Goal: Task Accomplishment & Management: Complete application form

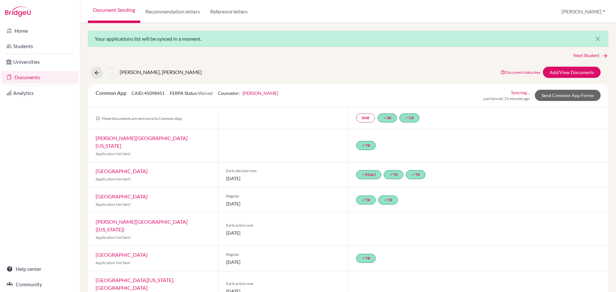
click at [22, 76] on link "Documents" at bounding box center [39, 77] width 77 height 13
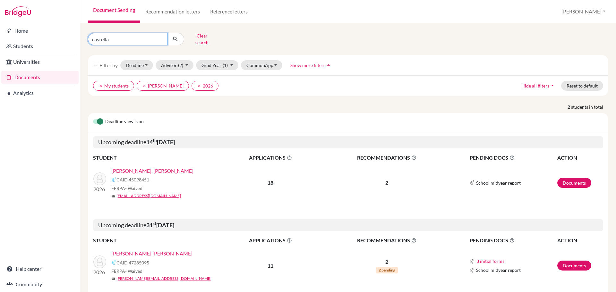
click at [136, 36] on input "castella" at bounding box center [128, 39] width 80 height 12
type input "c"
click at [129, 39] on input "Find student by name..." at bounding box center [128, 39] width 80 height 12
type input "claramount"
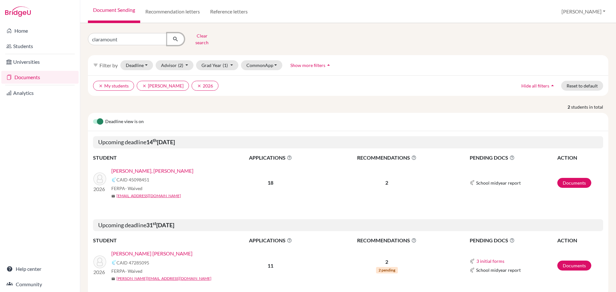
click at [178, 33] on button "submit" at bounding box center [175, 39] width 17 height 12
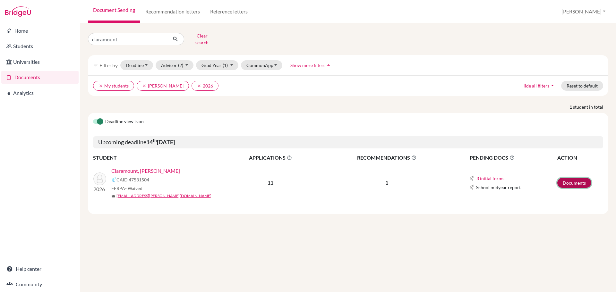
click at [564, 178] on link "Documents" at bounding box center [574, 183] width 34 height 10
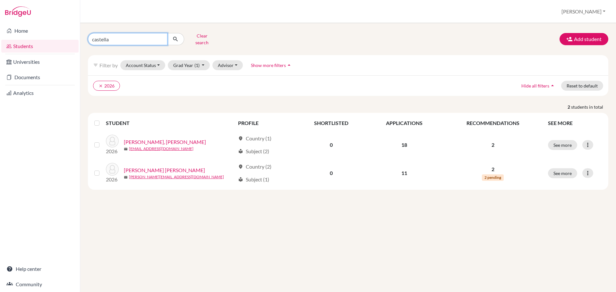
click at [136, 36] on input "castella" at bounding box center [128, 39] width 80 height 12
type input "claramount"
click button "submit" at bounding box center [175, 39] width 17 height 12
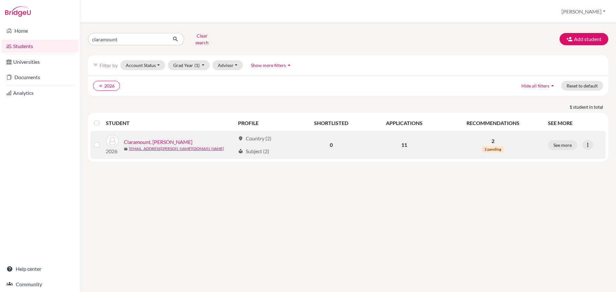
click at [159, 138] on link "Claramount, [PERSON_NAME]" at bounding box center [158, 142] width 69 height 8
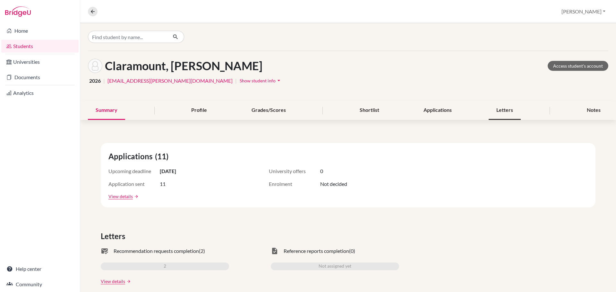
click at [498, 108] on div "Letters" at bounding box center [504, 110] width 32 height 19
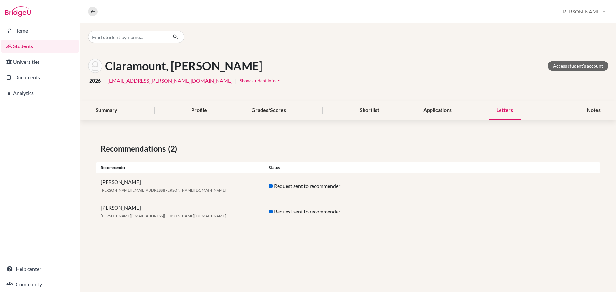
click at [112, 189] on span "barnes.greg+1@amschool.edu.sv" at bounding box center [163, 190] width 125 height 5
click at [125, 214] on span "barnes.greg+1@amschool.edu.sv" at bounding box center [163, 216] width 125 height 5
click at [26, 75] on link "Documents" at bounding box center [39, 77] width 77 height 13
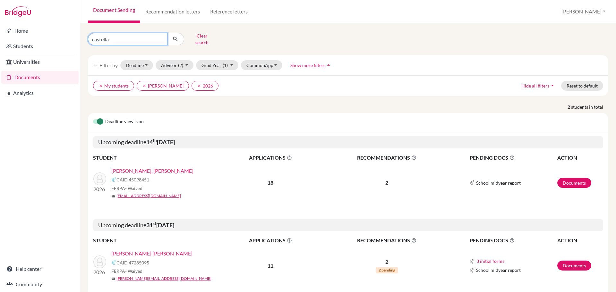
click at [126, 34] on input "castella" at bounding box center [128, 39] width 80 height 12
drag, startPoint x: 126, startPoint y: 34, endPoint x: 131, endPoint y: 69, distance: 35.6
click at [126, 34] on input "castella" at bounding box center [128, 39] width 80 height 12
type input "claramount"
click button "submit" at bounding box center [175, 39] width 17 height 12
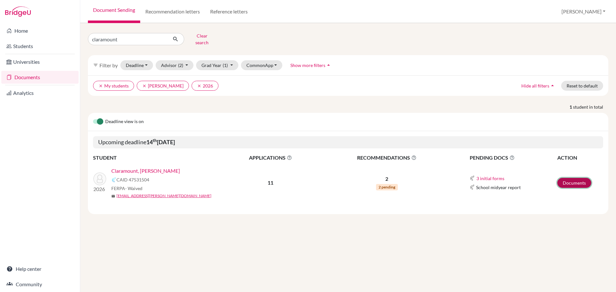
click at [567, 178] on link "Documents" at bounding box center [574, 183] width 34 height 10
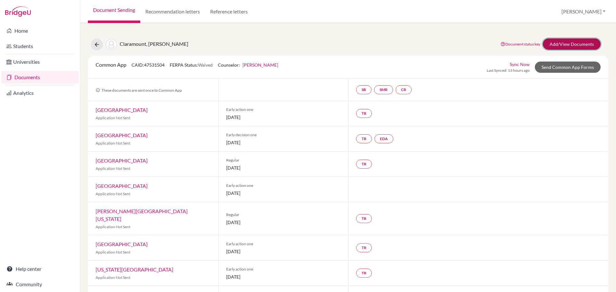
click at [561, 42] on link "Add/View Documents" at bounding box center [571, 43] width 58 height 11
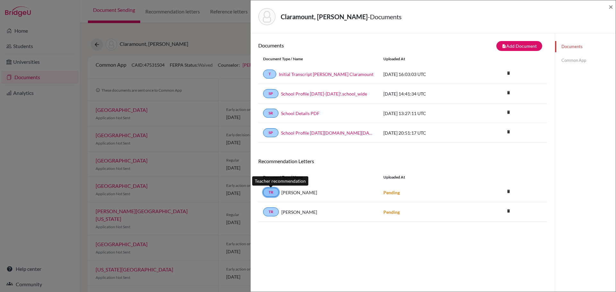
click at [271, 194] on link "TR" at bounding box center [271, 192] width 16 height 9
click at [510, 44] on button "note_add Add Document" at bounding box center [519, 46] width 46 height 10
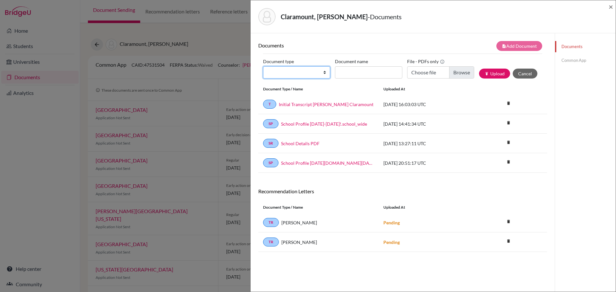
click at [322, 71] on select "Change explanation for Common App reports Counselor recommendation Internationa…" at bounding box center [296, 72] width 67 height 12
select select "5"
click at [263, 66] on select "Change explanation for Common App reports Counselor recommendation Internationa…" at bounding box center [296, 72] width 67 height 12
click at [359, 72] on input "Recommender's name" at bounding box center [368, 72] width 67 height 12
type input "Greg Barnes"
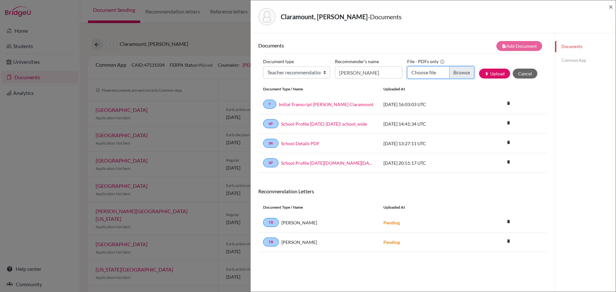
click at [453, 72] on input "Choose file" at bounding box center [440, 72] width 67 height 12
type input "C:\fakepath\Fiorella Claramount Recommendation GB.docx.pdf"
click at [494, 73] on button "publish Upload" at bounding box center [494, 74] width 31 height 10
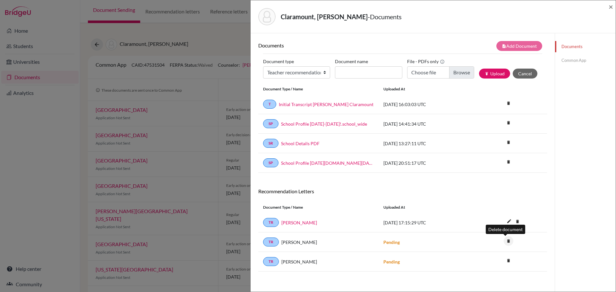
click at [505, 240] on icon "delete" at bounding box center [508, 241] width 10 height 10
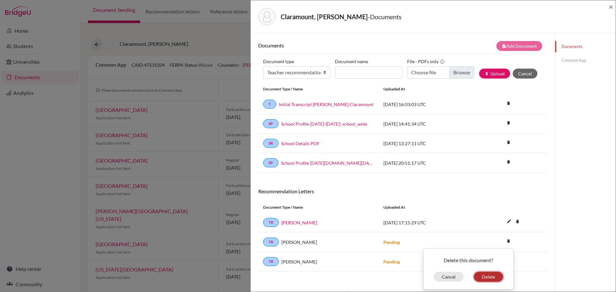
click at [487, 276] on button "Delete" at bounding box center [488, 277] width 29 height 10
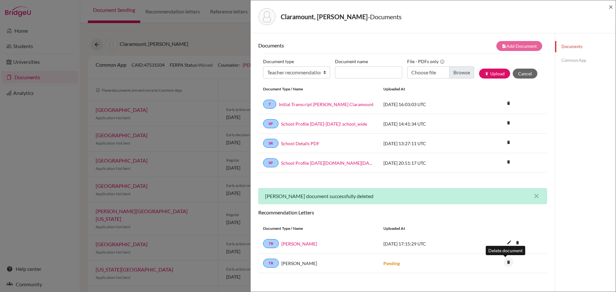
click at [504, 262] on icon "delete" at bounding box center [508, 262] width 10 height 10
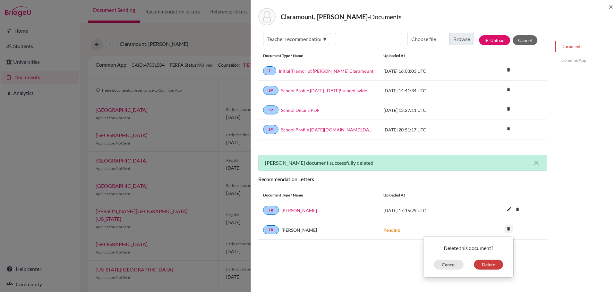
scroll to position [34, 0]
click at [476, 265] on button "Delete" at bounding box center [488, 264] width 29 height 10
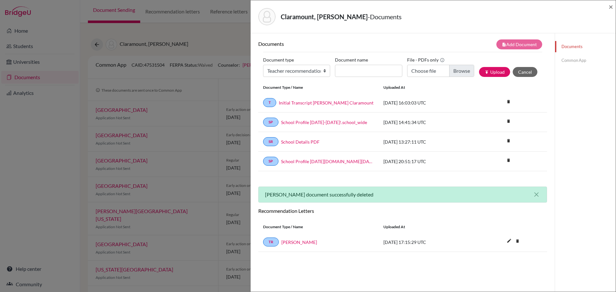
scroll to position [0, 0]
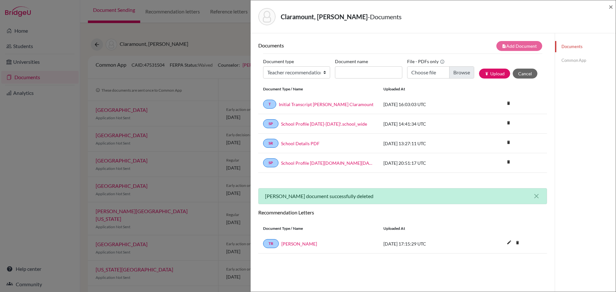
click at [566, 60] on link "Common App" at bounding box center [585, 60] width 61 height 11
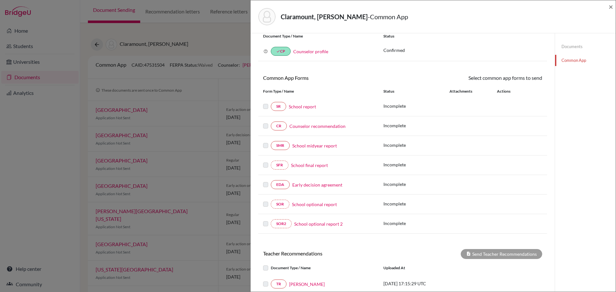
scroll to position [93, 0]
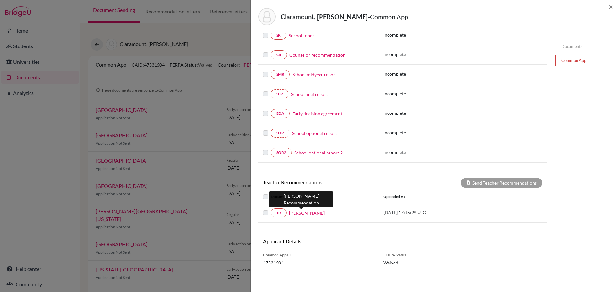
click at [307, 212] on link "Greg Barnes" at bounding box center [307, 213] width 36 height 7
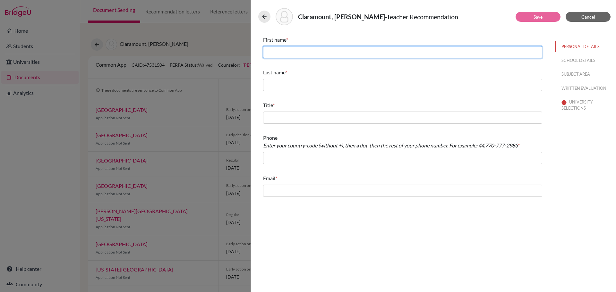
click at [354, 54] on input "text" at bounding box center [402, 52] width 279 height 12
type input "[PERSON_NAME]"
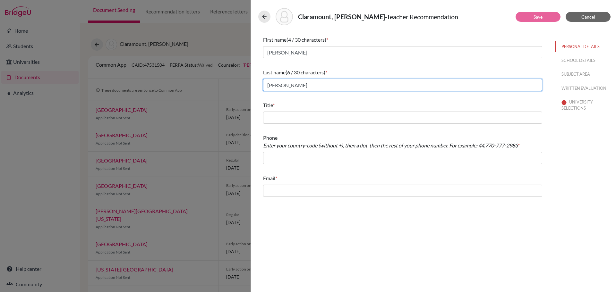
type input "Barnes"
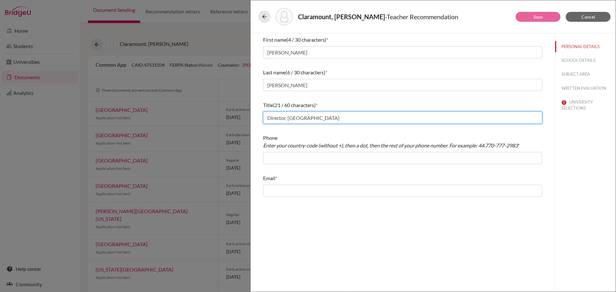
type input "Director, High School"
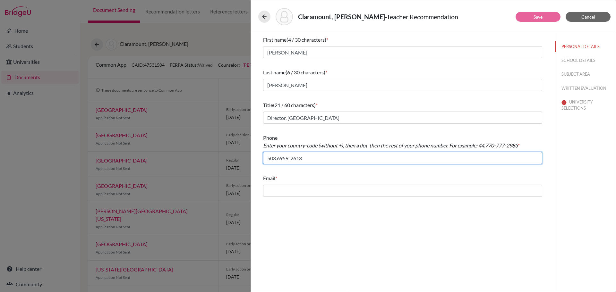
type input "503.6959-2613"
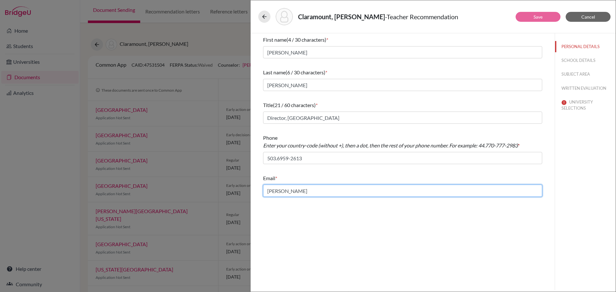
type input "barnes.greg@amschool.edu.sv"
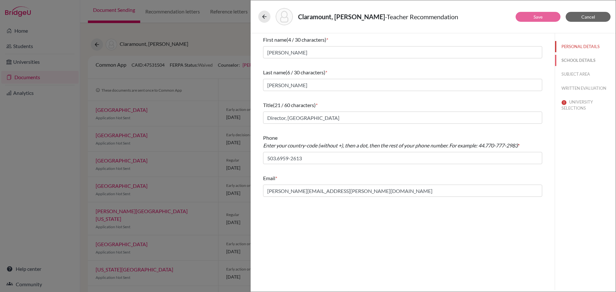
click at [573, 60] on button "SCHOOL DETAILS" at bounding box center [585, 60] width 61 height 11
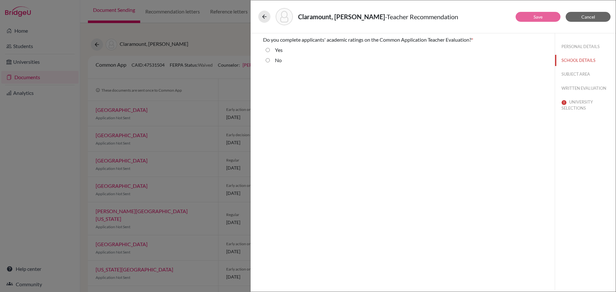
click at [266, 49] on input "Yes" at bounding box center [267, 50] width 4 height 8
radio input "true"
click at [581, 74] on button "SUBJECT AREA" at bounding box center [585, 74] width 61 height 11
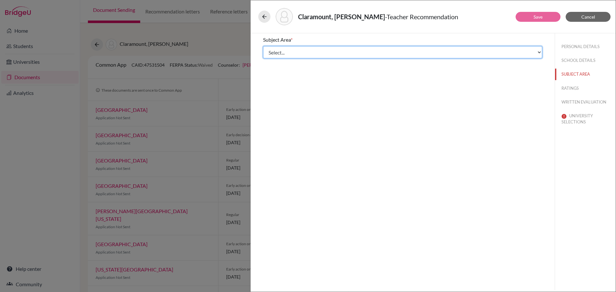
click at [417, 51] on select "Select... Math English Science World Language Social Studies Other Computer Sci…" at bounding box center [402, 52] width 279 height 12
select select "5"
click at [263, 46] on select "Select... Math English Science World Language Social Studies Other Computer Sci…" at bounding box center [402, 52] width 279 height 12
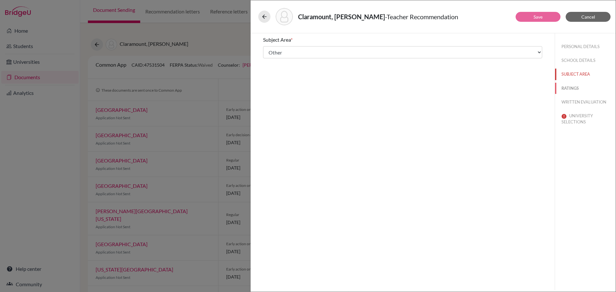
click at [566, 88] on button "RATINGS" at bounding box center [585, 88] width 61 height 11
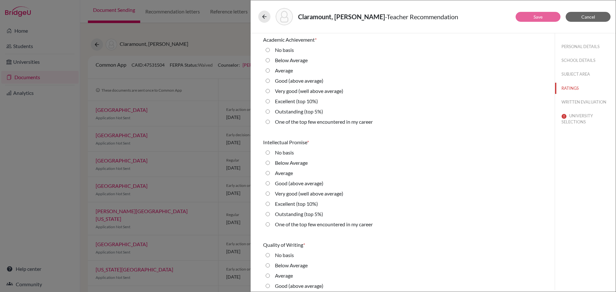
click at [267, 81] on average\) "Good (above average)" at bounding box center [267, 81] width 4 height 8
radio average\) "true"
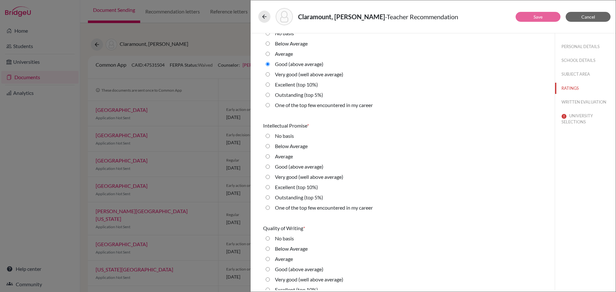
scroll to position [32, 0]
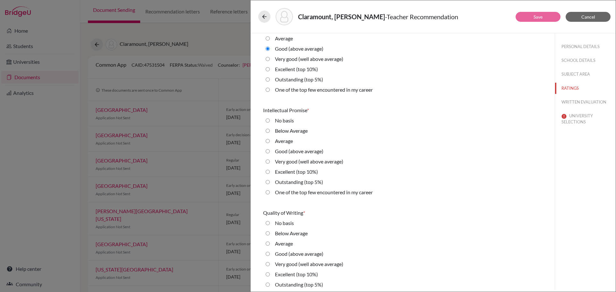
click at [267, 162] on average\) "Very good (well above average)" at bounding box center [267, 162] width 4 height 8
radio average\) "true"
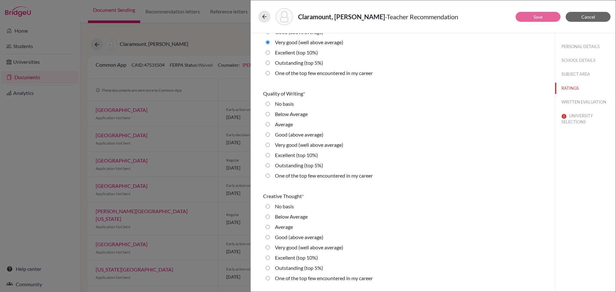
scroll to position [160, 0]
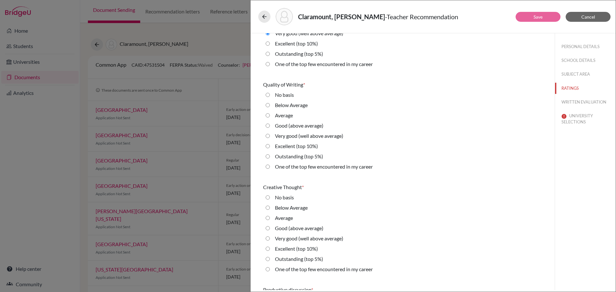
click at [267, 136] on average\) "Very good (well above average)" at bounding box center [267, 136] width 4 height 8
radio average\) "true"
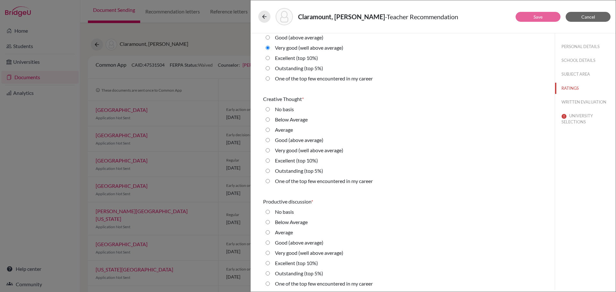
scroll to position [256, 0]
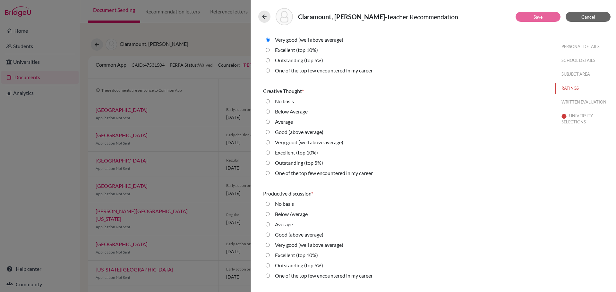
click at [267, 152] on 10\%\) "Excellent (top 10%)" at bounding box center [267, 153] width 4 height 8
radio 10\%\) "true"
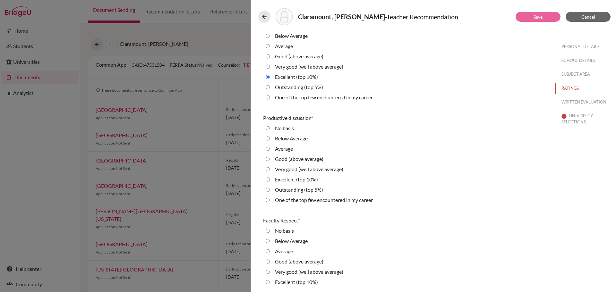
scroll to position [353, 0]
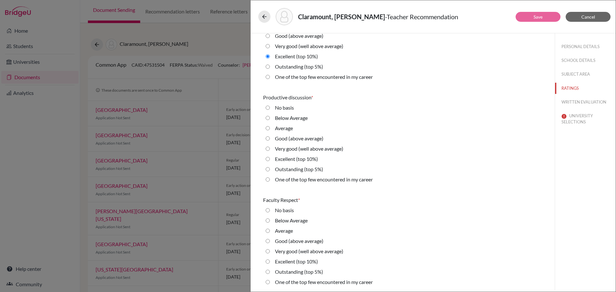
click at [267, 148] on average\) "Very good (well above average)" at bounding box center [267, 149] width 4 height 8
radio average\) "true"
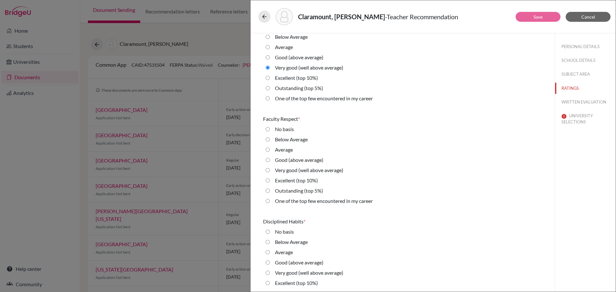
scroll to position [449, 0]
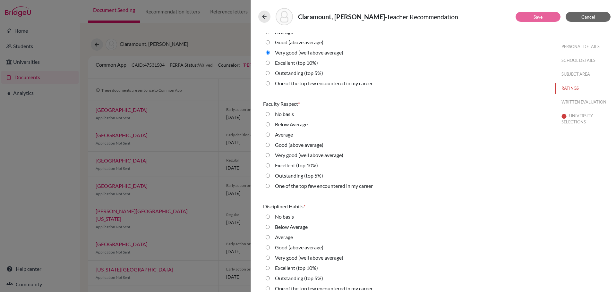
click at [268, 154] on average\) "Very good (well above average)" at bounding box center [267, 155] width 4 height 8
radio average\) "true"
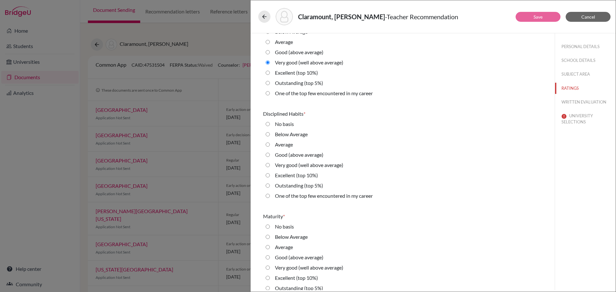
scroll to position [545, 0]
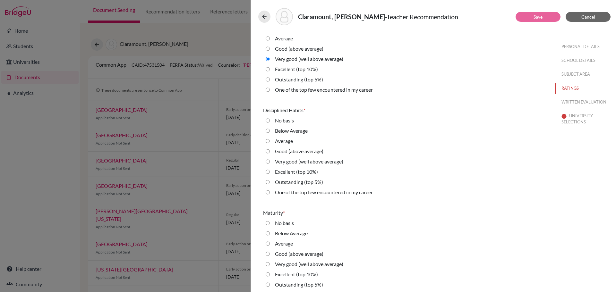
click at [268, 151] on average\) "Good (above average)" at bounding box center [267, 151] width 4 height 8
radio average\) "true"
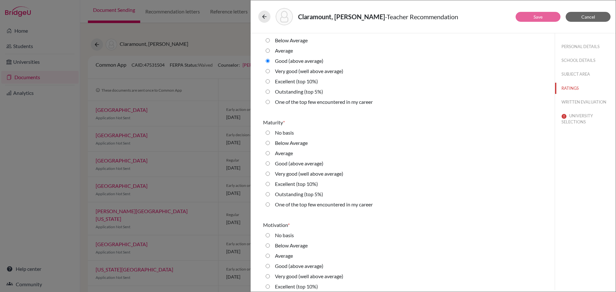
scroll to position [641, 0]
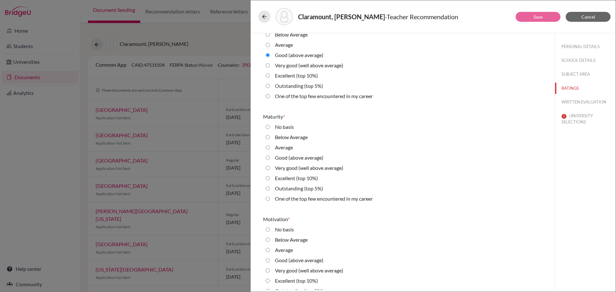
click at [266, 179] on 10\%\) "Excellent (top 10%)" at bounding box center [267, 178] width 4 height 8
radio 10\%\) "true"
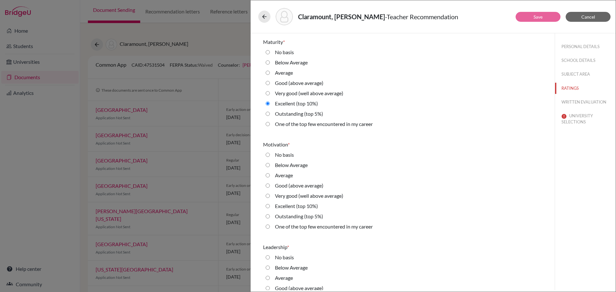
scroll to position [769, 0]
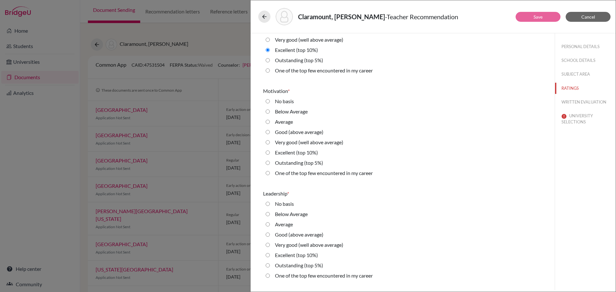
click at [268, 163] on 5\%\) "Outstanding (top 5%)" at bounding box center [267, 163] width 4 height 8
radio 5\%\) "true"
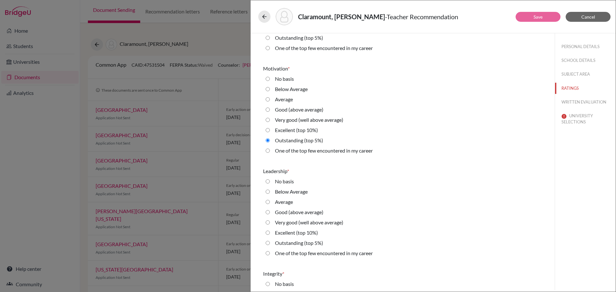
scroll to position [866, 0]
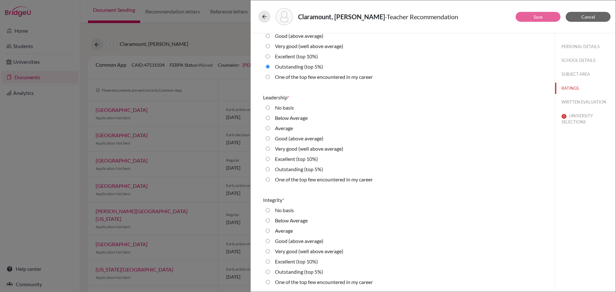
click at [266, 158] on 10\%\) "Excellent (top 10%)" at bounding box center [267, 159] width 4 height 8
radio 10\%\) "true"
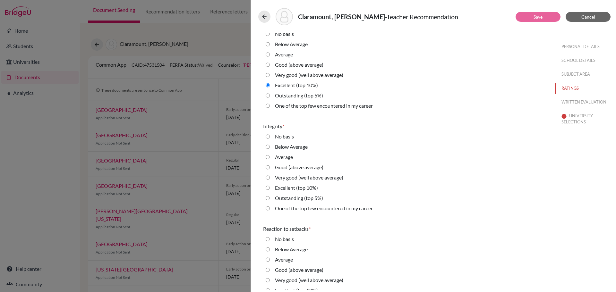
scroll to position [994, 0]
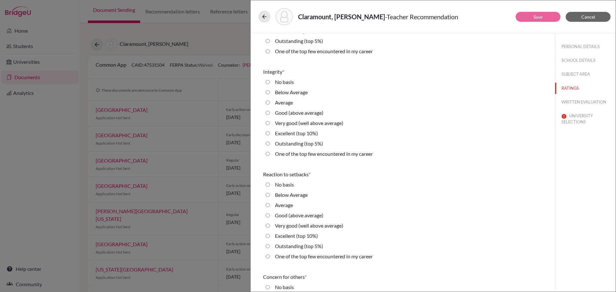
click at [267, 141] on 5\%\) "Outstanding (top 5%)" at bounding box center [267, 144] width 4 height 8
radio 5\%\) "true"
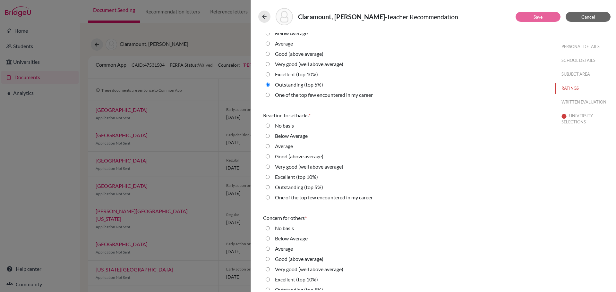
scroll to position [1090, 0]
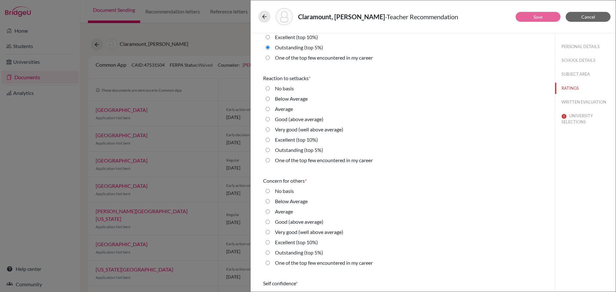
click at [267, 148] on 5\%\) "Outstanding (top 5%)" at bounding box center [267, 150] width 4 height 8
radio 5\%\) "true"
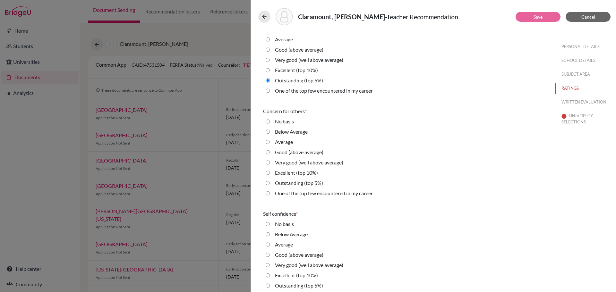
scroll to position [1186, 0]
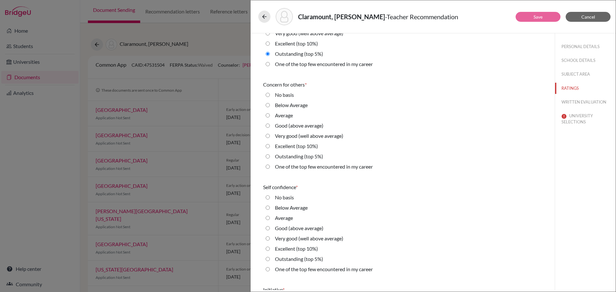
click at [267, 155] on 5\%\) "Outstanding (top 5%)" at bounding box center [267, 157] width 4 height 8
radio 5\%\) "true"
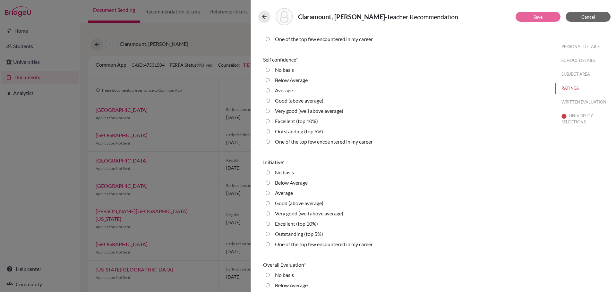
scroll to position [1315, 0]
click at [267, 99] on average\) "Good (above average)" at bounding box center [267, 100] width 4 height 8
radio average\) "true"
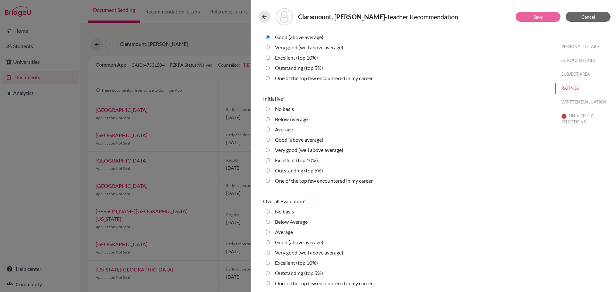
scroll to position [1379, 0]
click at [266, 149] on average\) "Very good (well above average)" at bounding box center [267, 149] width 4 height 8
radio average\) "true"
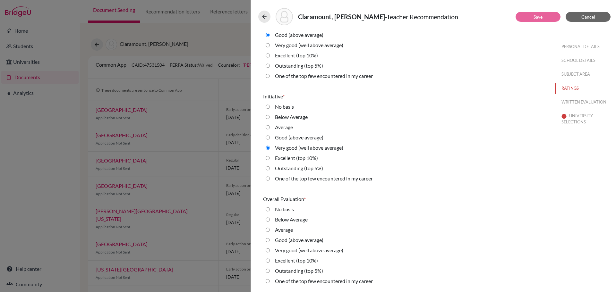
click at [268, 249] on average\) "Very good (well above average)" at bounding box center [267, 251] width 4 height 8
radio average\) "true"
click at [569, 100] on button "WRITTEN EVALUATION" at bounding box center [585, 102] width 61 height 11
radio average\) "false"
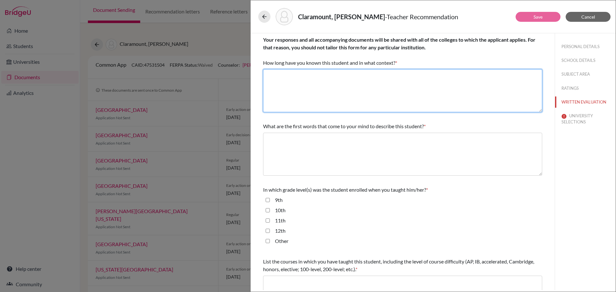
click at [347, 75] on textarea at bounding box center [402, 90] width 279 height 43
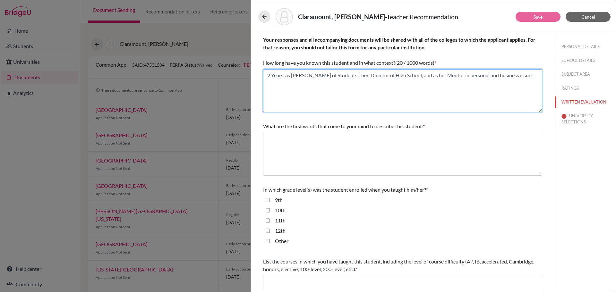
type textarea "2 Years, as Dean of Students, then Director of High School, and as her Mentor i…"
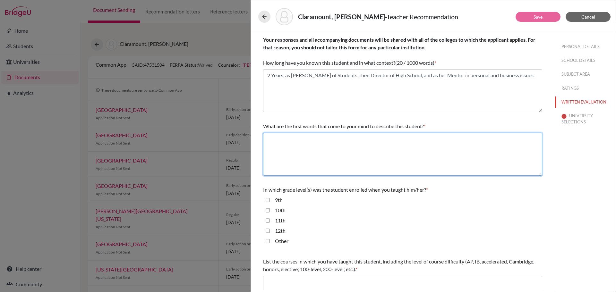
click at [374, 138] on textarea at bounding box center [402, 154] width 279 height 43
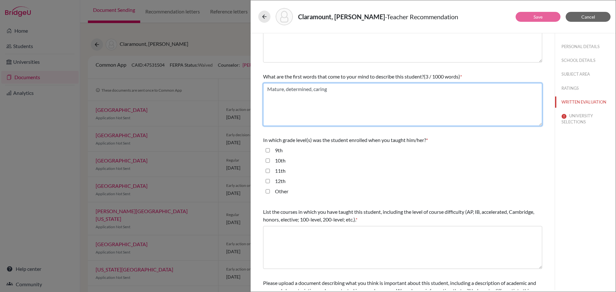
scroll to position [64, 0]
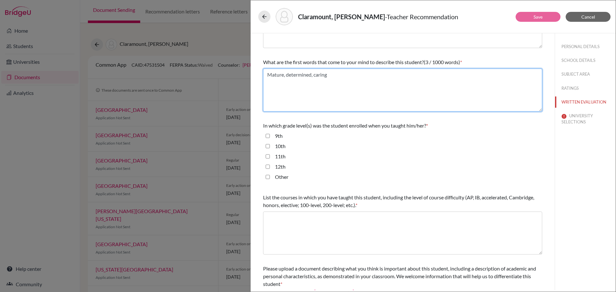
type textarea "Mature, determined, caring"
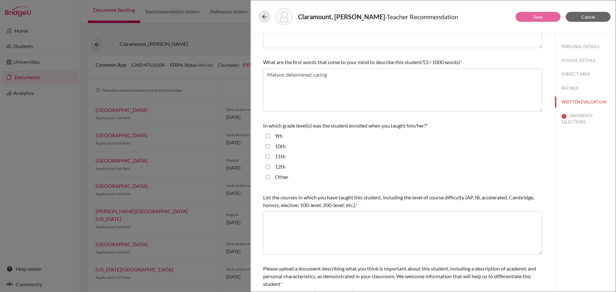
click at [267, 157] on input "11th" at bounding box center [267, 157] width 4 height 8
checkbox input "true"
click at [268, 166] on input "12th" at bounding box center [267, 167] width 4 height 8
checkbox input "true"
click at [268, 145] on input "10th" at bounding box center [267, 146] width 4 height 8
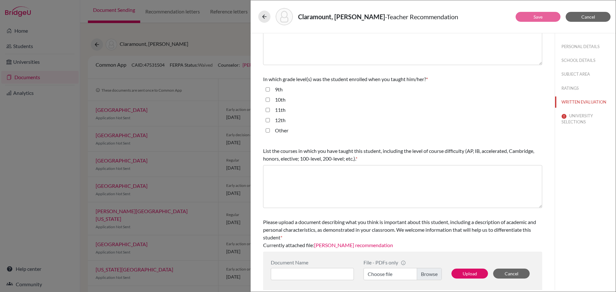
scroll to position [113, 0]
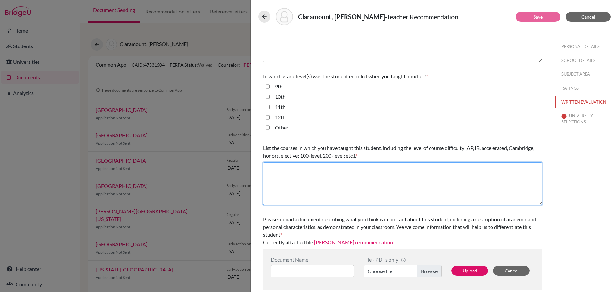
click at [370, 168] on textarea at bounding box center [402, 183] width 279 height 43
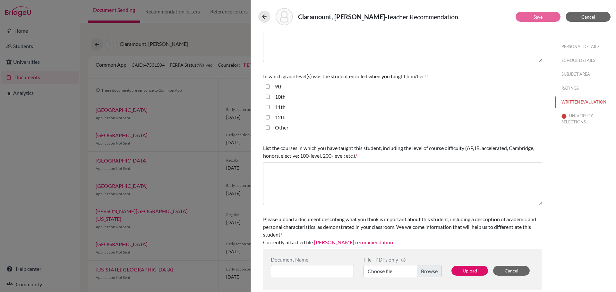
click at [268, 96] on input "10th" at bounding box center [267, 97] width 4 height 8
checkbox input "false"
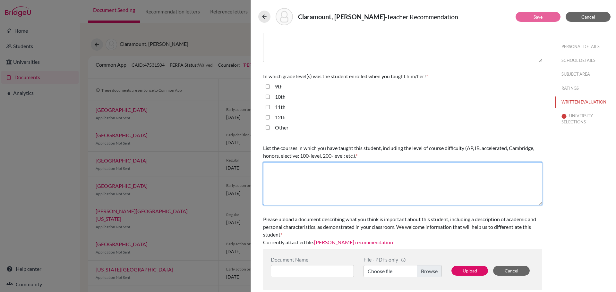
click at [338, 167] on textarea at bounding box center [402, 183] width 279 height 43
type textarea "Entrepreneurship, Leadership"
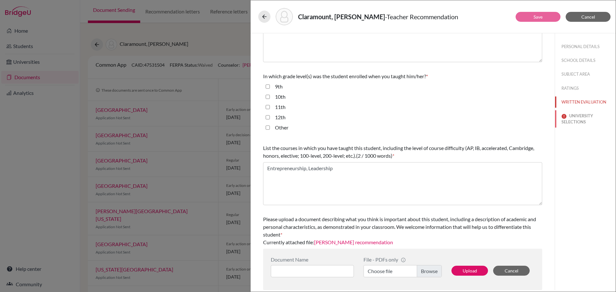
click at [577, 113] on button "UNIVERSITY SELECTIONS" at bounding box center [585, 118] width 61 height 17
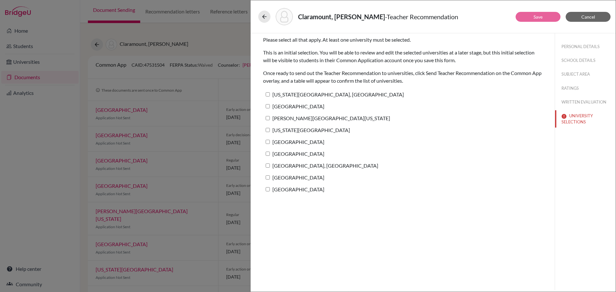
click at [266, 94] on input "Pennsylvania State University, University Park" at bounding box center [267, 94] width 4 height 4
checkbox input "true"
click at [267, 106] on input "Babson College" at bounding box center [267, 106] width 4 height 4
checkbox input "true"
click at [266, 119] on input "George Washington University" at bounding box center [267, 118] width 4 height 4
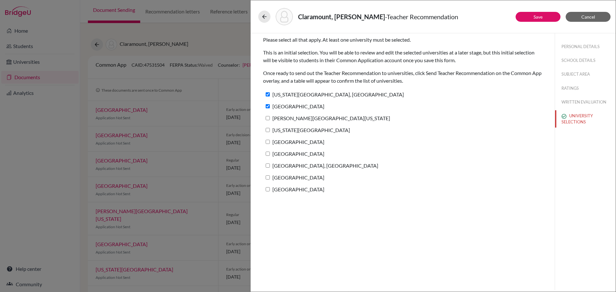
checkbox input "true"
click at [266, 131] on input "Texas Christian University" at bounding box center [267, 130] width 4 height 4
checkbox input "true"
click at [266, 141] on input "Fordham University" at bounding box center [267, 142] width 4 height 4
checkbox input "true"
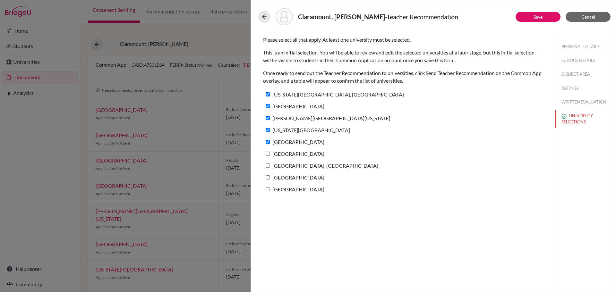
click at [267, 152] on input "Bentley University" at bounding box center [267, 154] width 4 height 4
checkbox input "true"
click at [268, 165] on input "Purdue University, West Lafayette" at bounding box center [267, 166] width 4 height 4
checkbox input "true"
click at [267, 176] on input "Suffolk University" at bounding box center [267, 177] width 4 height 4
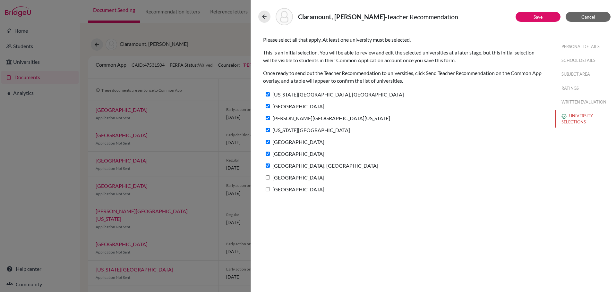
checkbox input "true"
click at [266, 189] on input "American University" at bounding box center [267, 189] width 4 height 4
checkbox input "true"
click at [527, 17] on button "Save" at bounding box center [537, 17] width 45 height 10
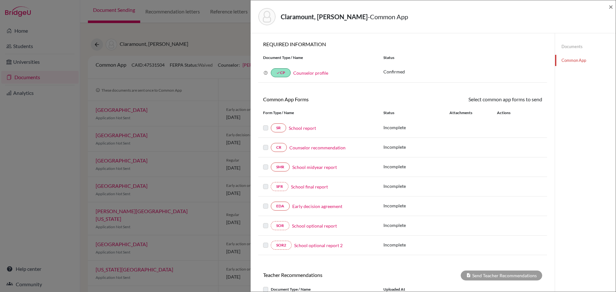
click at [565, 46] on link "Documents" at bounding box center [585, 46] width 61 height 11
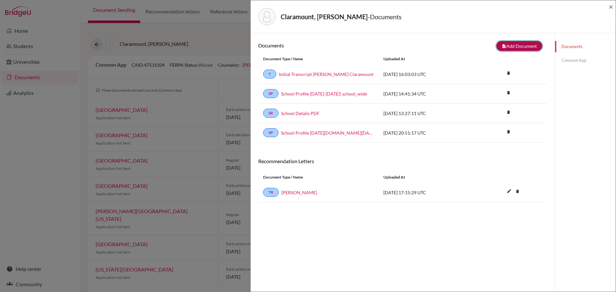
click at [520, 46] on button "note_add Add Document" at bounding box center [519, 46] width 46 height 10
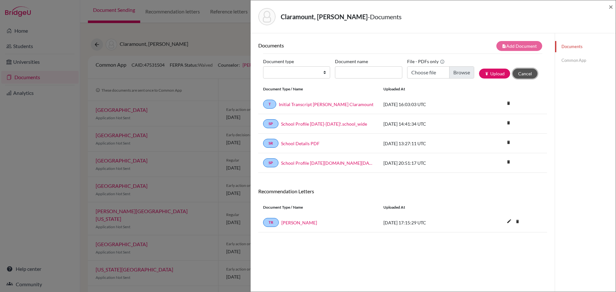
click at [522, 70] on button "Cancel" at bounding box center [524, 74] width 25 height 10
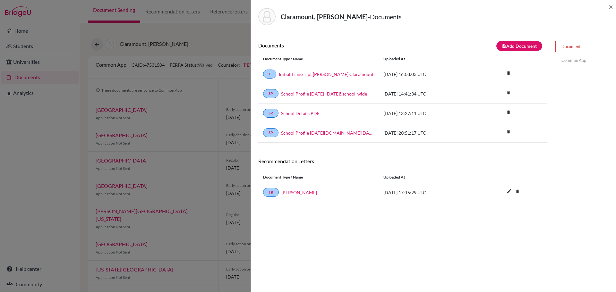
click at [563, 60] on link "Common App" at bounding box center [585, 60] width 61 height 11
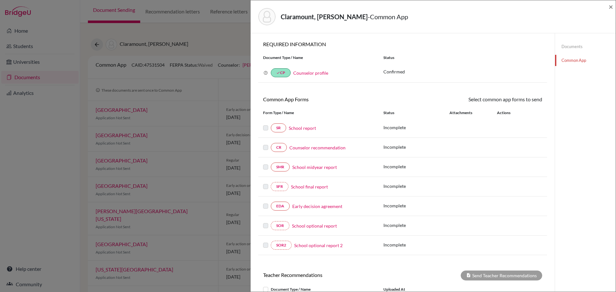
click at [303, 128] on link "School report" at bounding box center [302, 128] width 27 height 7
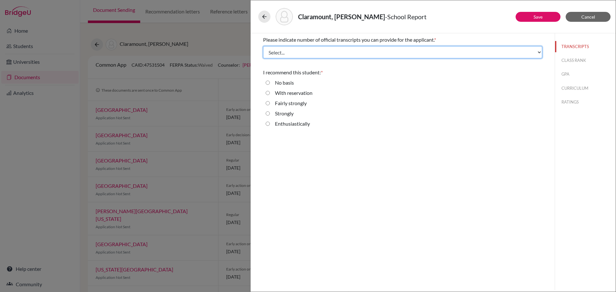
click at [354, 52] on select "Select... 1 2 3 4" at bounding box center [402, 52] width 279 height 12
select select "1"
click at [263, 46] on select "Select... 1 2 3 4" at bounding box center [402, 52] width 279 height 12
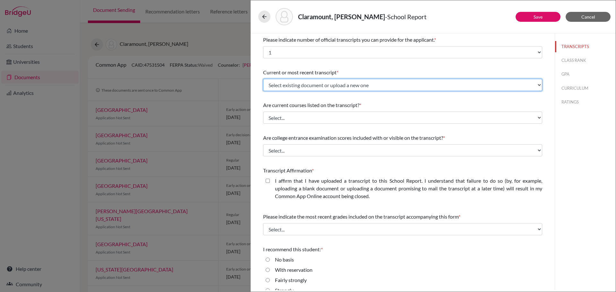
click at [351, 87] on select "Select existing document or upload a new one Initial Transcript Fiorella Claram…" at bounding box center [402, 85] width 279 height 12
select select "665706"
click at [263, 79] on select "Select existing document or upload a new one Initial Transcript Fiorella Claram…" at bounding box center [402, 85] width 279 height 12
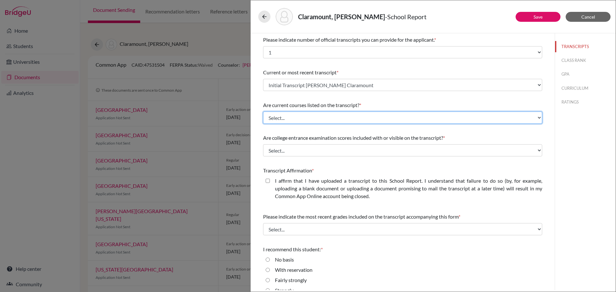
click at [340, 117] on select "Select... Yes No" at bounding box center [402, 118] width 279 height 12
select select "0"
click at [263, 112] on select "Select... Yes No" at bounding box center [402, 118] width 279 height 12
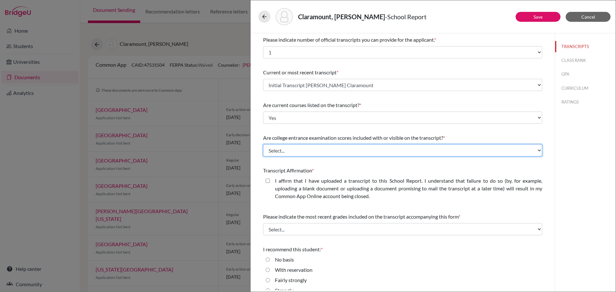
click at [332, 150] on select "Select... Yes No" at bounding box center [402, 150] width 279 height 12
select select "1"
click at [263, 144] on select "Select... Yes No" at bounding box center [402, 150] width 279 height 12
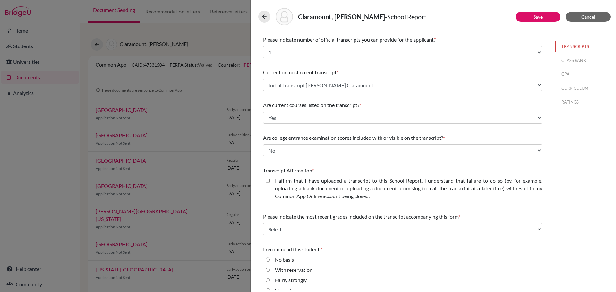
click at [269, 181] on closed\ "I affirm that I have uploaded a transcript to this School Report. I understand …" at bounding box center [267, 181] width 4 height 8
checkbox closed\ "true"
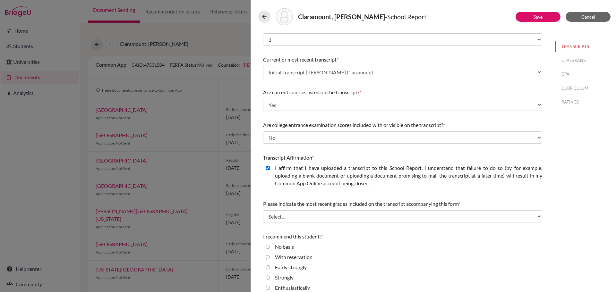
scroll to position [20, 0]
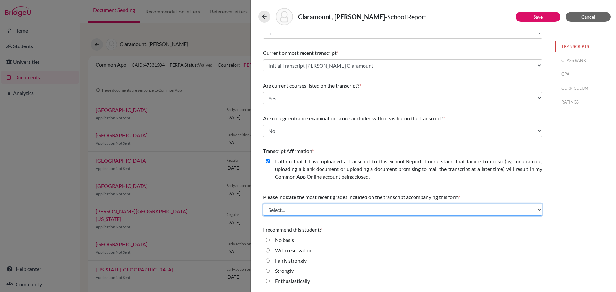
click at [342, 209] on select "Select... Final junior year grades 1st Quarter senior year grades 2nd Quarter/1…" at bounding box center [402, 210] width 279 height 12
select select "0"
click at [263, 204] on select "Select... Final junior year grades 1st Quarter senior year grades 2nd Quarter/1…" at bounding box center [402, 210] width 279 height 12
click at [268, 271] on input "Strongly" at bounding box center [267, 271] width 4 height 8
radio input "true"
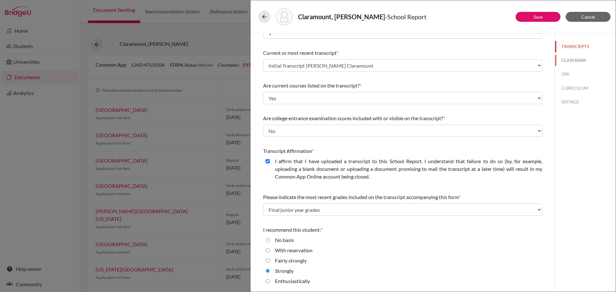
click at [568, 59] on button "CLASS RANK" at bounding box center [585, 60] width 61 height 11
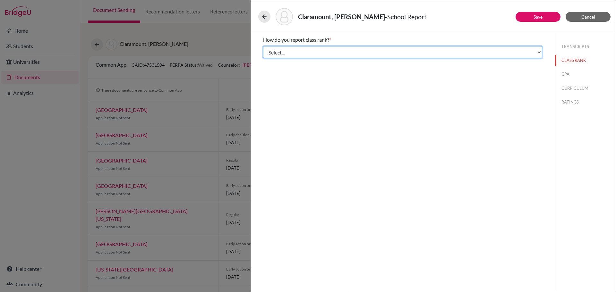
click at [464, 51] on select "Select... Exact Decile Quintile Quartile None" at bounding box center [402, 52] width 279 height 12
select select "2"
click at [263, 46] on select "Select... Exact Decile Quintile Quartile None" at bounding box center [402, 52] width 279 height 12
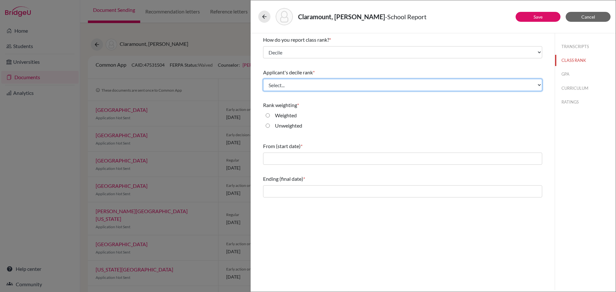
click at [420, 82] on select "Select... Top 10% Top 20% Top 30% Top 40% Top 50% Top 60% Top 70% Top 80% Top 9…" at bounding box center [402, 85] width 279 height 12
select select "9"
click at [263, 79] on select "Select... Top 10% Top 20% Top 30% Top 40% Top 50% Top 60% Top 70% Top 80% Top 9…" at bounding box center [402, 85] width 279 height 12
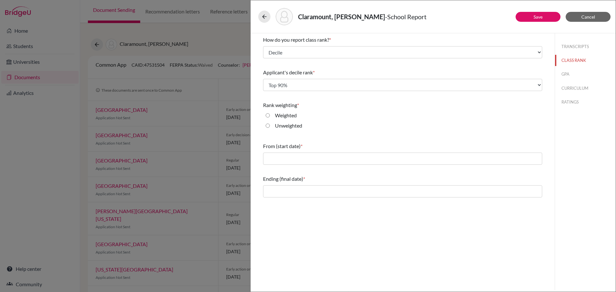
click at [268, 115] on input "Weighted" at bounding box center [267, 116] width 4 height 8
radio input "true"
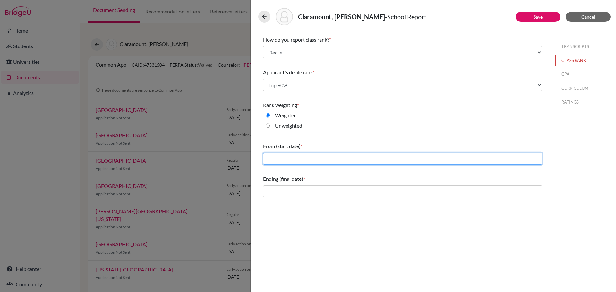
click at [315, 161] on input "text" at bounding box center [402, 159] width 279 height 12
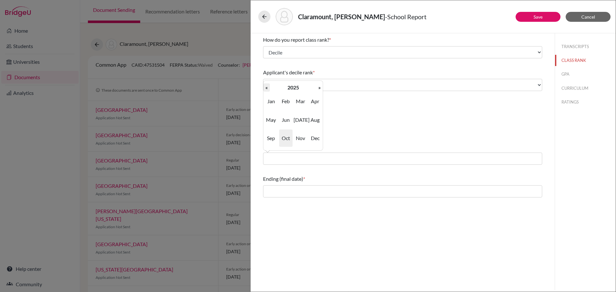
click at [265, 87] on th "«" at bounding box center [266, 87] width 6 height 8
click at [313, 121] on span "Aug" at bounding box center [314, 119] width 13 height 17
type input "08/2022"
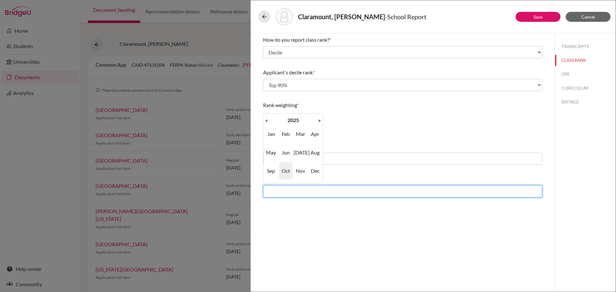
click at [288, 190] on input "text" at bounding box center [402, 191] width 279 height 12
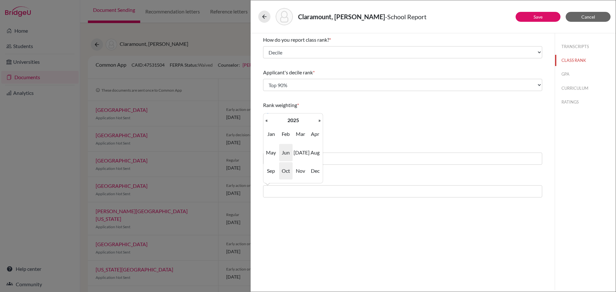
click at [288, 152] on span "Jun" at bounding box center [285, 152] width 13 height 17
type input "06/2025"
click at [565, 72] on button "GPA" at bounding box center [585, 74] width 61 height 11
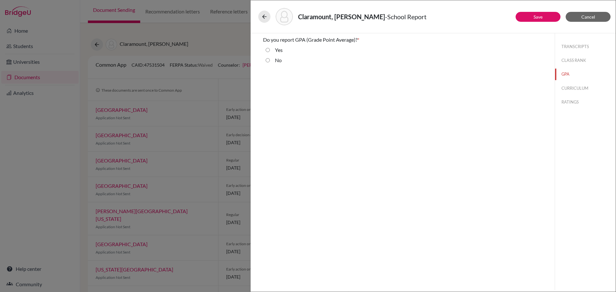
click at [266, 50] on input "Yes" at bounding box center [267, 50] width 4 height 8
radio input "true"
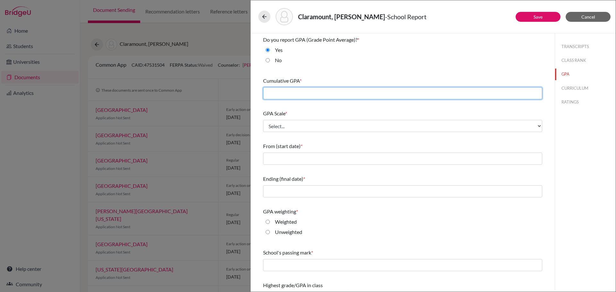
click at [300, 90] on input "text" at bounding box center [402, 93] width 279 height 12
type input "78.58"
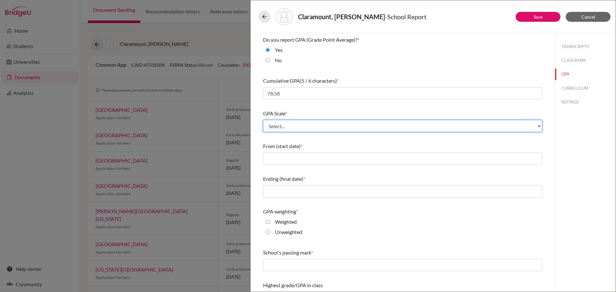
click at [342, 123] on select "Select... 4 5 6 7 8 9 10 11 12 13 14 15 16 17 18 19 20 100" at bounding box center [402, 126] width 279 height 12
select select "100"
click at [263, 120] on select "Select... 4 5 6 7 8 9 10 11 12 13 14 15 16 17 18 19 20 100" at bounding box center [402, 126] width 279 height 12
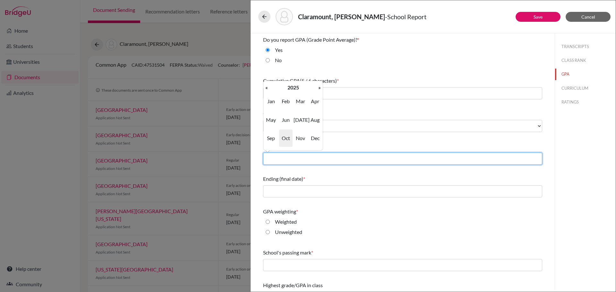
click at [350, 157] on input "text" at bounding box center [402, 159] width 279 height 12
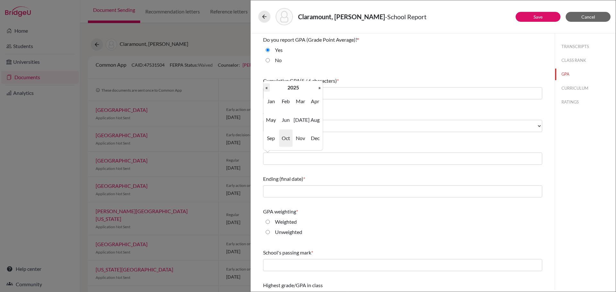
click at [266, 86] on th "«" at bounding box center [266, 87] width 6 height 8
click at [314, 122] on span "Aug" at bounding box center [314, 119] width 13 height 17
type input "08/2022"
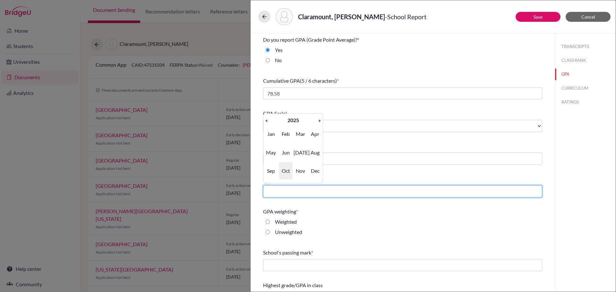
click at [309, 189] on input "text" at bounding box center [402, 191] width 279 height 12
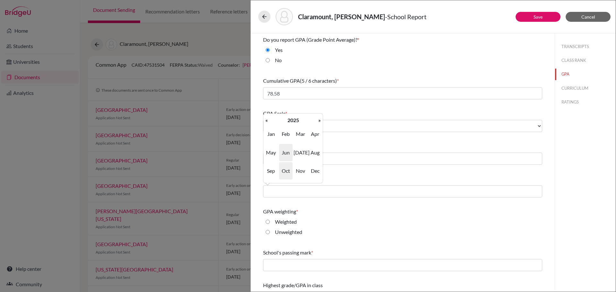
click at [287, 151] on span "Jun" at bounding box center [285, 152] width 13 height 17
type input "06/2025"
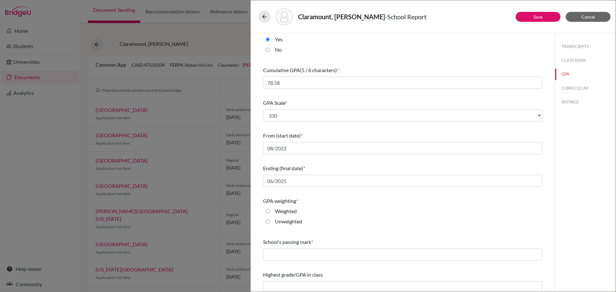
scroll to position [16, 0]
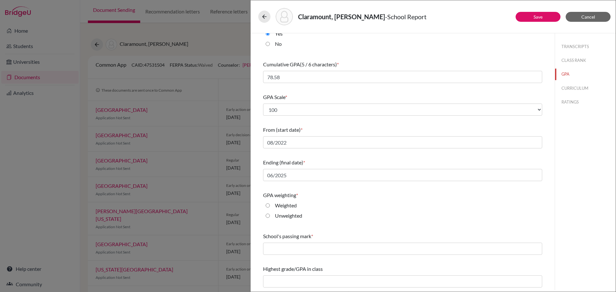
click at [267, 205] on input "Weighted" at bounding box center [267, 206] width 4 height 8
radio input "true"
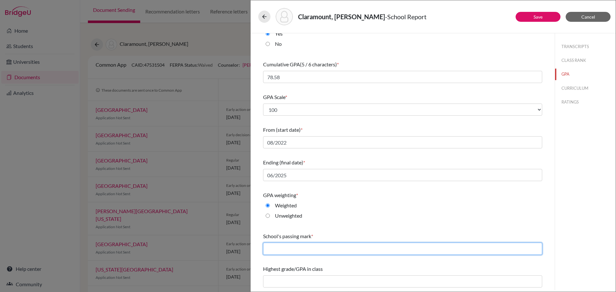
click at [314, 250] on input "text" at bounding box center [402, 249] width 279 height 12
type input "65"
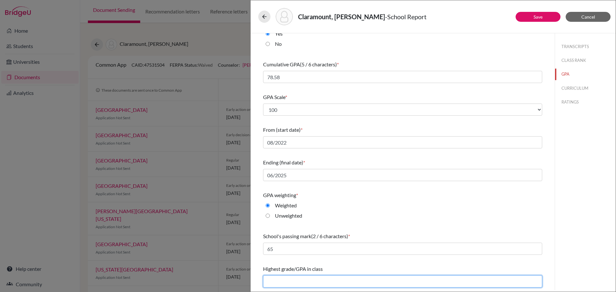
click at [310, 282] on input "text" at bounding box center [402, 281] width 279 height 12
type input "99.43"
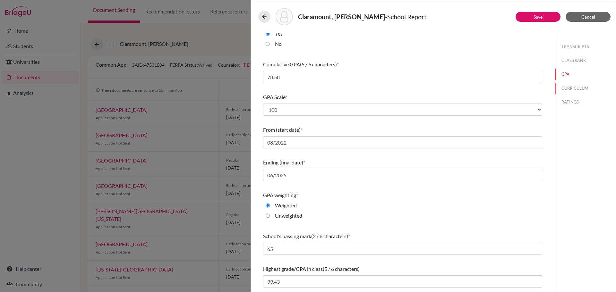
click at [572, 88] on button "CURRICULUM" at bounding box center [585, 88] width 61 height 11
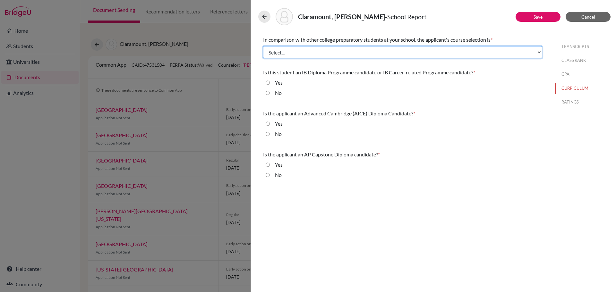
click at [379, 49] on select "Select... Less than demanding Average Demanding Very demanding Most demanding P…" at bounding box center [402, 52] width 279 height 12
select select "1"
click at [263, 46] on select "Select... Less than demanding Average Demanding Very demanding Most demanding P…" at bounding box center [402, 52] width 279 height 12
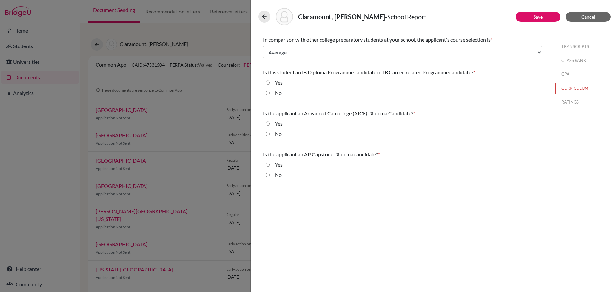
click at [269, 134] on input "No" at bounding box center [267, 134] width 4 height 8
radio input "true"
click at [268, 175] on input "No" at bounding box center [267, 175] width 4 height 8
radio input "true"
click at [567, 102] on button "RATINGS" at bounding box center [585, 102] width 61 height 11
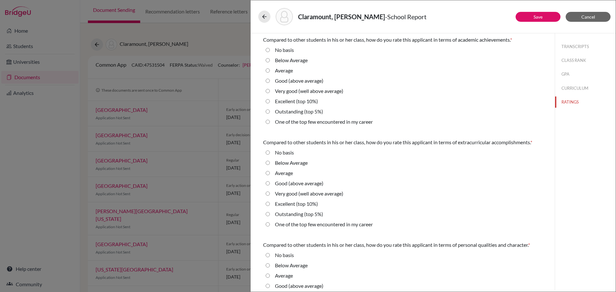
click at [267, 57] on Average "Below Average" at bounding box center [267, 60] width 4 height 8
radio Average "true"
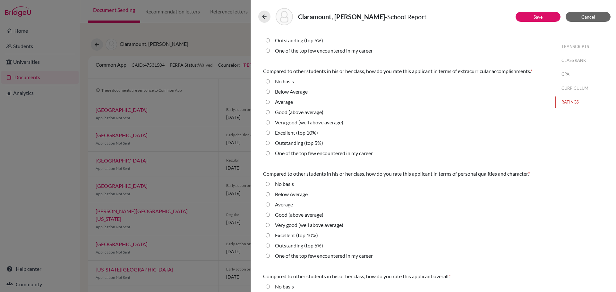
scroll to position [96, 0]
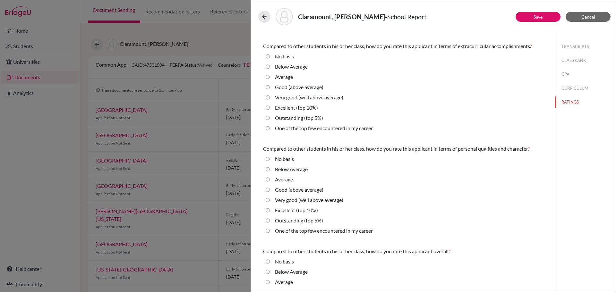
click at [267, 97] on average\) "Very good (well above average)" at bounding box center [267, 98] width 4 height 8
radio average\) "true"
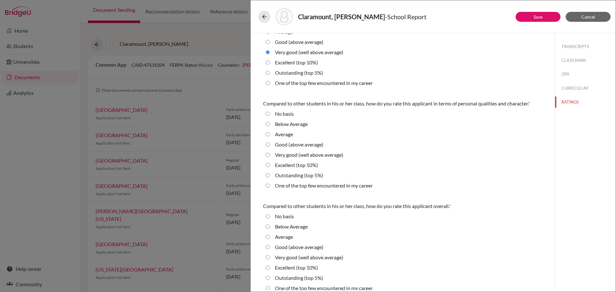
scroll to position [148, 0]
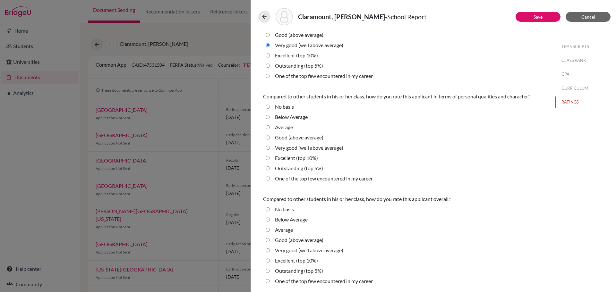
click at [267, 158] on 10\%\) "Excellent (top 10%)" at bounding box center [267, 158] width 4 height 8
radio 10\%\) "true"
click at [268, 251] on average\) "Very good (well above average)" at bounding box center [267, 251] width 4 height 8
radio average\) "true"
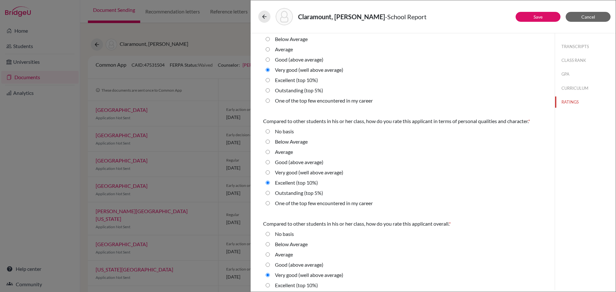
scroll to position [84, 0]
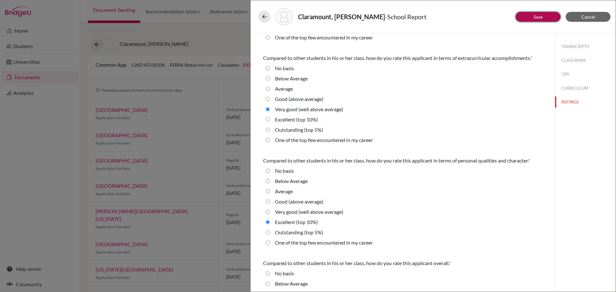
click at [527, 17] on button "Save" at bounding box center [537, 17] width 45 height 10
select select "1"
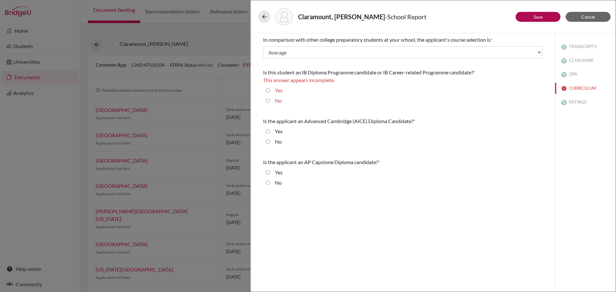
scroll to position [0, 0]
click at [267, 100] on input "No" at bounding box center [267, 101] width 4 height 8
radio input "true"
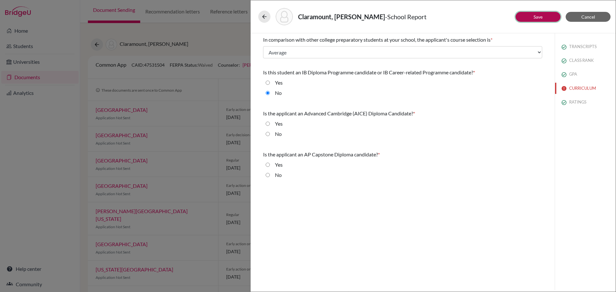
click at [536, 15] on link "Save" at bounding box center [537, 16] width 9 height 5
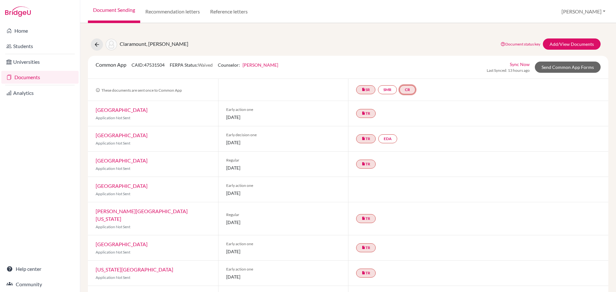
click at [408, 90] on link "CR" at bounding box center [407, 89] width 16 height 9
click at [402, 71] on link "Counselor recommendation" at bounding box center [409, 70] width 56 height 5
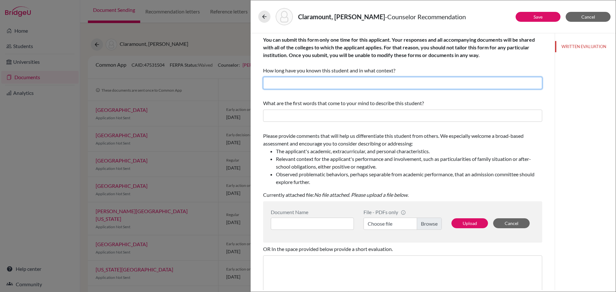
click at [391, 84] on input "text" at bounding box center [402, 83] width 279 height 12
type input "1 Year"
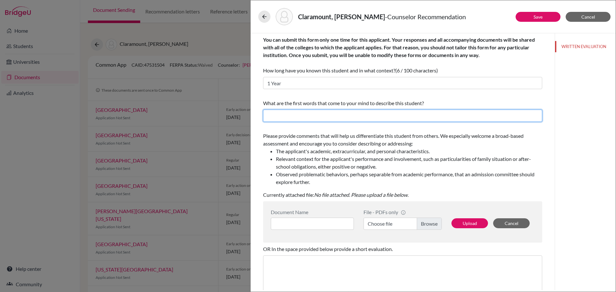
click at [330, 114] on input "text" at bounding box center [402, 116] width 279 height 12
type input "Determined, Mature, Compassionate"
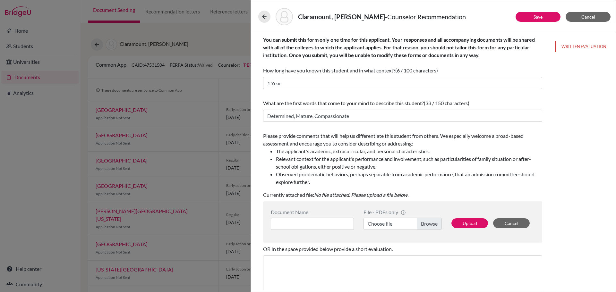
click at [420, 224] on label "Choose file" at bounding box center [402, 224] width 78 height 12
click at [420, 224] on input "Choose file" at bounding box center [402, 224] width 78 height 12
click at [458, 225] on button "Upload" at bounding box center [469, 223] width 37 height 10
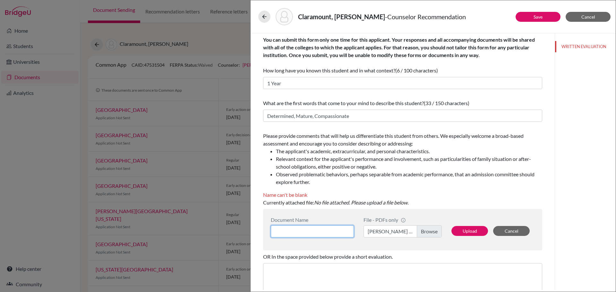
click at [309, 227] on input at bounding box center [312, 231] width 83 height 12
type input "Counselor Recommendation"
click at [456, 231] on button "Upload" at bounding box center [469, 231] width 37 height 10
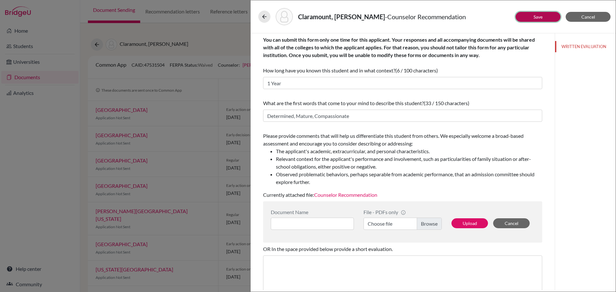
click at [532, 16] on button "Save" at bounding box center [537, 17] width 45 height 10
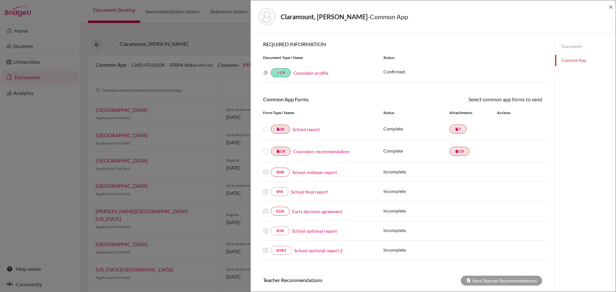
scroll to position [98, 0]
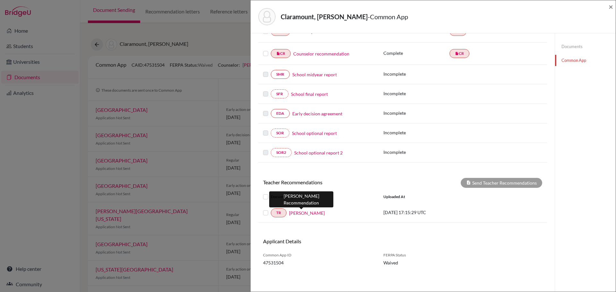
click at [303, 212] on link "Greg Barnes" at bounding box center [307, 213] width 36 height 7
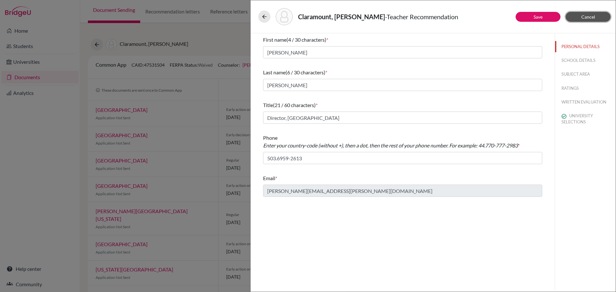
click at [581, 13] on button "Cancel" at bounding box center [587, 17] width 45 height 10
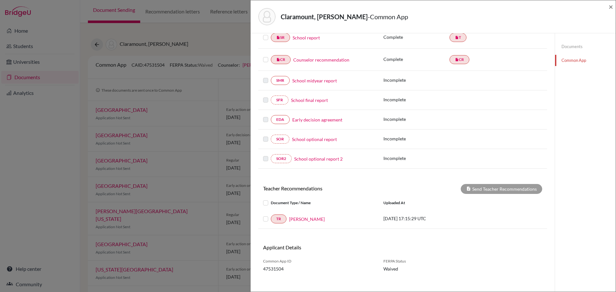
scroll to position [98, 0]
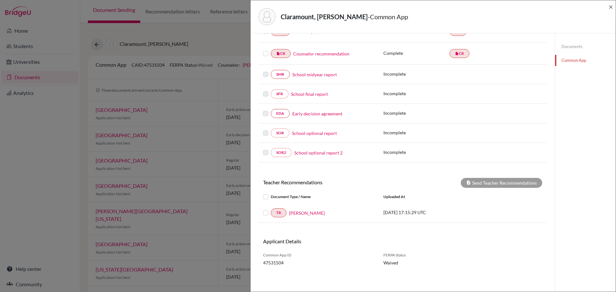
click at [271, 209] on label at bounding box center [271, 209] width 0 height 0
click at [0, 0] on input "checkbox" at bounding box center [0, 0] width 0 height 0
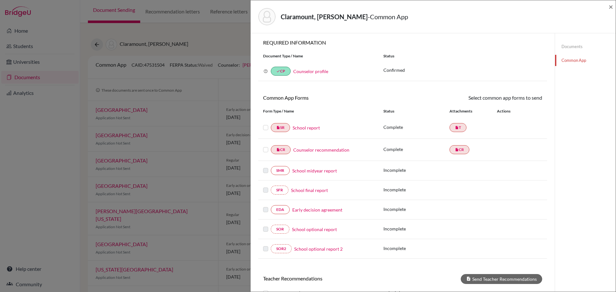
scroll to position [0, 0]
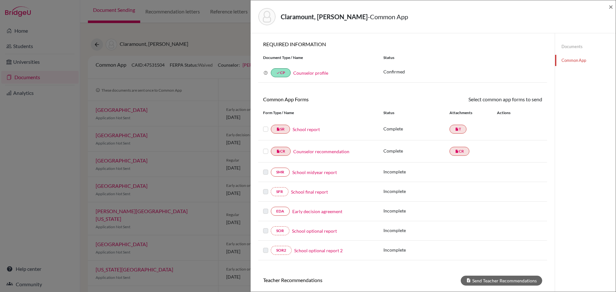
click at [265, 125] on label at bounding box center [265, 125] width 5 height 0
click at [0, 0] on input "checkbox" at bounding box center [0, 0] width 0 height 0
click at [266, 148] on label at bounding box center [265, 148] width 5 height 0
click at [0, 0] on input "checkbox" at bounding box center [0, 0] width 0 height 0
click at [524, 100] on link "Send" at bounding box center [528, 101] width 27 height 10
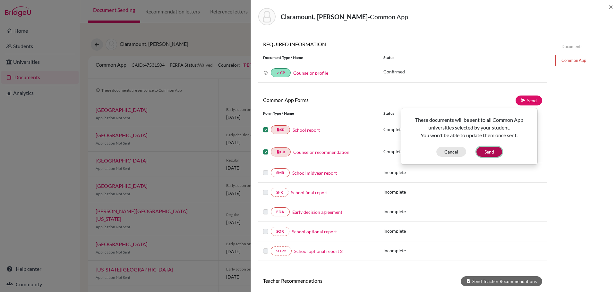
click at [489, 151] on button "Send" at bounding box center [489, 152] width 26 height 10
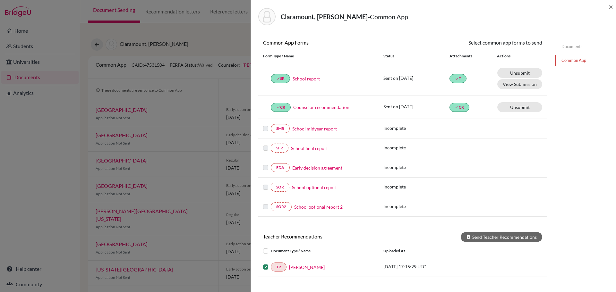
scroll to position [111, 0]
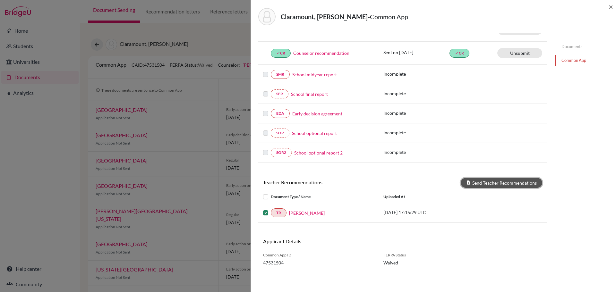
click at [479, 184] on button "Send Teacher Recommendations" at bounding box center [500, 183] width 81 height 10
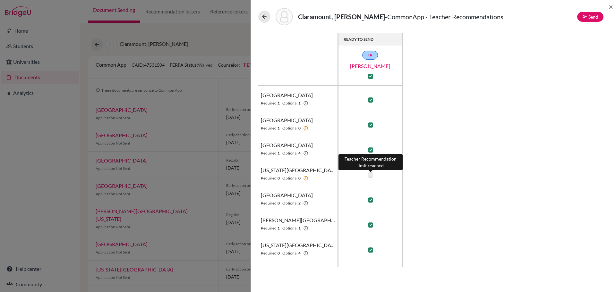
click at [369, 176] on label at bounding box center [370, 174] width 5 height 5
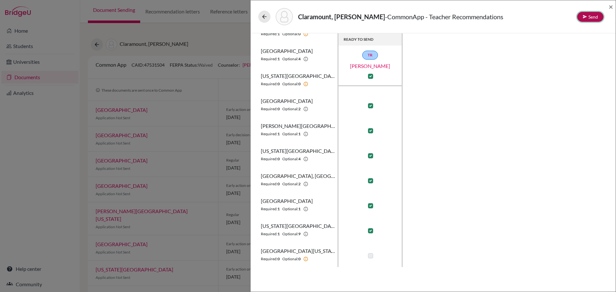
click at [587, 16] on button "Send" at bounding box center [590, 17] width 26 height 10
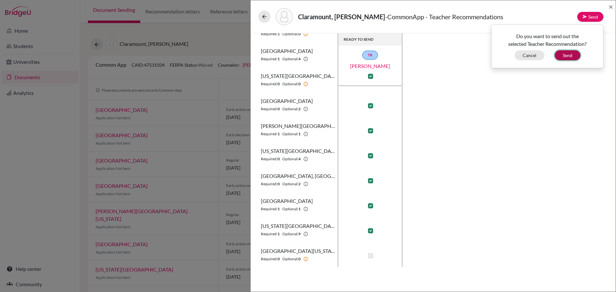
click at [565, 53] on button "Send" at bounding box center [567, 55] width 26 height 10
checkbox input "false"
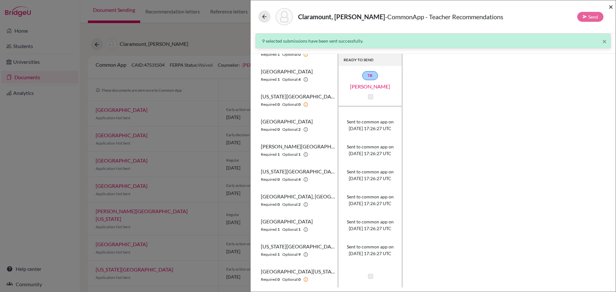
click at [610, 7] on span "×" at bounding box center [610, 6] width 4 height 9
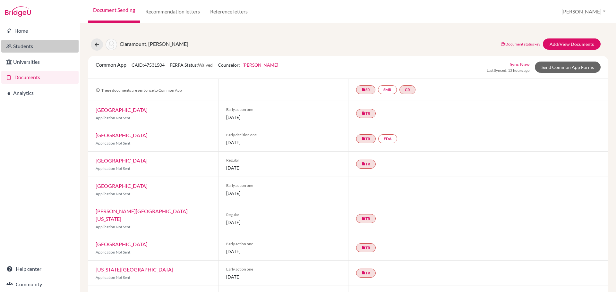
click at [23, 48] on link "Students" at bounding box center [39, 46] width 77 height 13
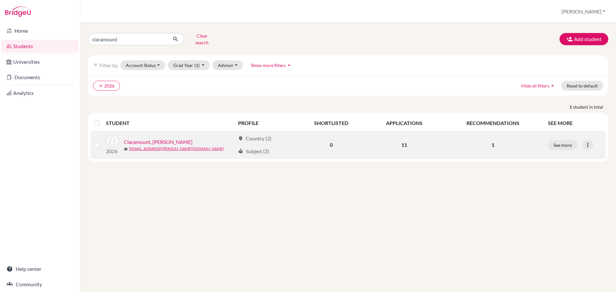
click at [130, 138] on link "Claramount, [PERSON_NAME]" at bounding box center [158, 142] width 69 height 8
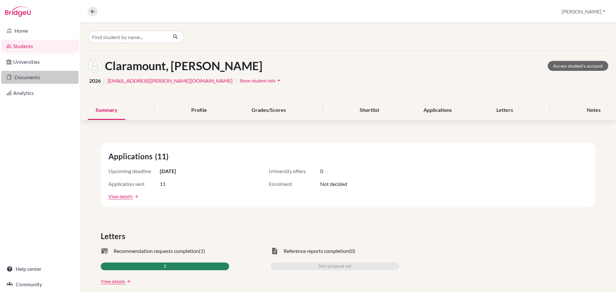
click at [23, 78] on link "Documents" at bounding box center [39, 77] width 77 height 13
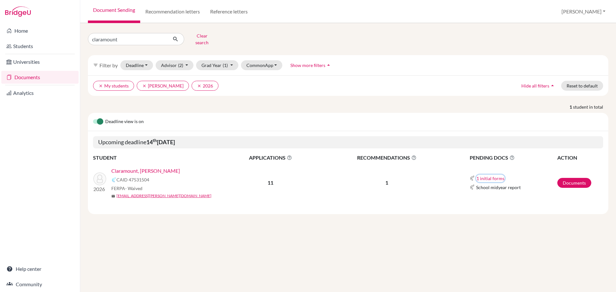
click at [489, 175] on button "1 initial forms" at bounding box center [490, 178] width 29 height 7
click at [569, 178] on link "Documents" at bounding box center [574, 183] width 34 height 10
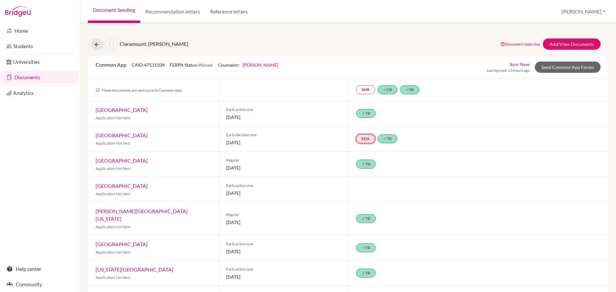
click at [365, 139] on link "EDA" at bounding box center [365, 138] width 19 height 9
click at [360, 120] on link "Early decision agreement" at bounding box center [365, 119] width 50 height 5
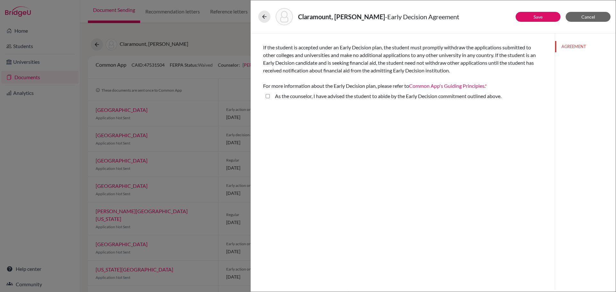
click at [266, 95] on above\ "As the counselor, I have advised the student to abide by the Early Decision com…" at bounding box center [267, 96] width 4 height 8
checkbox above\ "true"
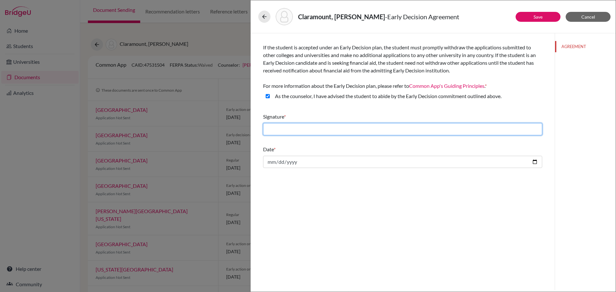
click at [344, 131] on input "text" at bounding box center [402, 129] width 279 height 12
type input "Greg Barnes"
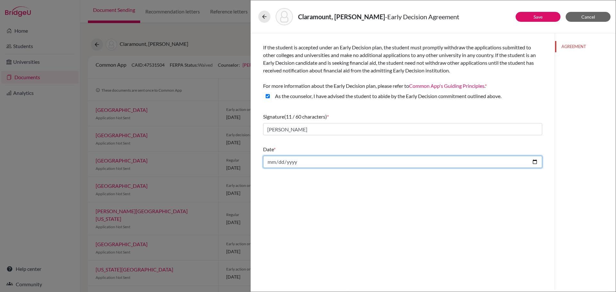
click at [312, 161] on input "date" at bounding box center [402, 162] width 279 height 12
type input "2025-10-11"
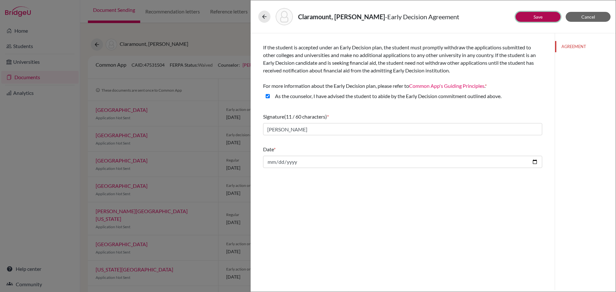
click at [539, 18] on link "Save" at bounding box center [537, 16] width 9 height 5
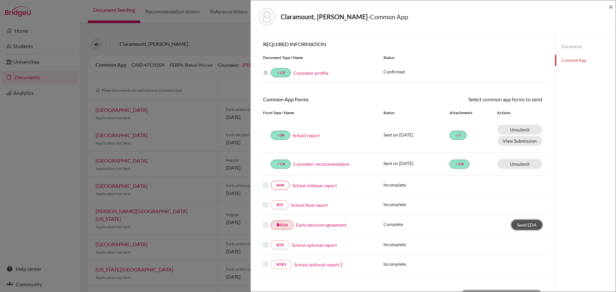
click at [521, 223] on span "Send EDA" at bounding box center [527, 224] width 20 height 5
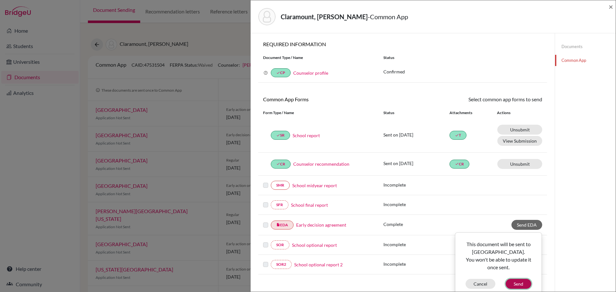
click at [513, 284] on button "Send" at bounding box center [518, 284] width 26 height 10
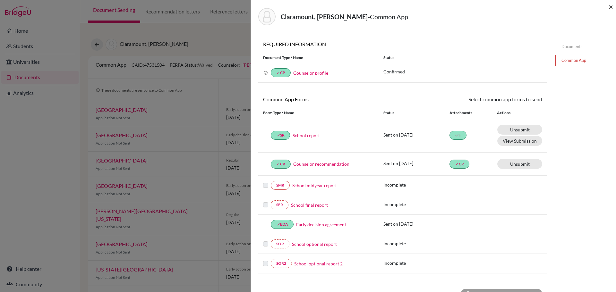
click at [610, 7] on span "×" at bounding box center [610, 6] width 4 height 9
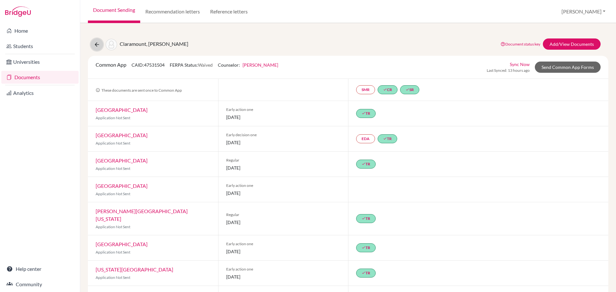
click at [96, 45] on icon at bounding box center [97, 44] width 6 height 6
